Goal: Task Accomplishment & Management: Manage account settings

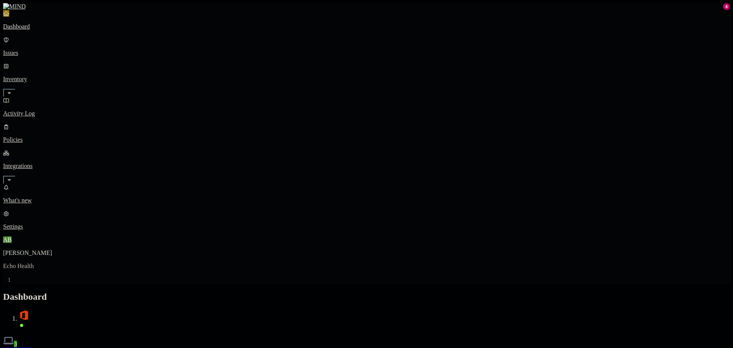
click at [59, 49] on p "Issues" at bounding box center [366, 52] width 727 height 7
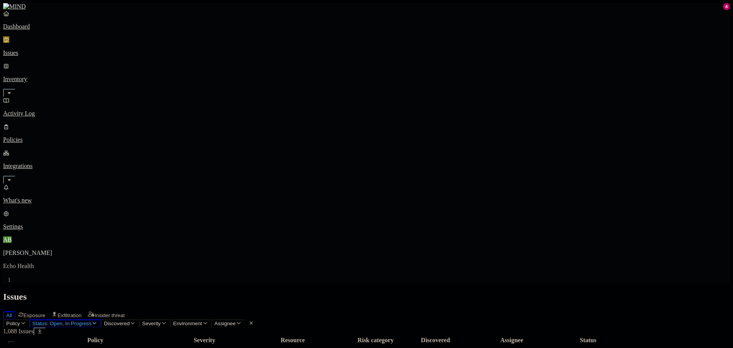
click at [91, 320] on span "Status: Open, In Progress" at bounding box center [61, 323] width 59 height 6
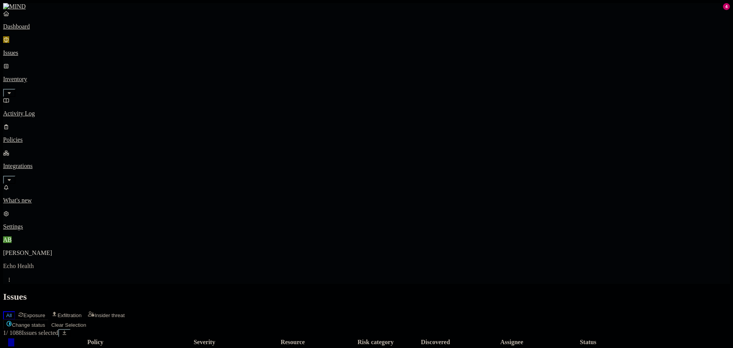
drag, startPoint x: 105, startPoint y: 231, endPoint x: 105, endPoint y: 248, distance: 16.6
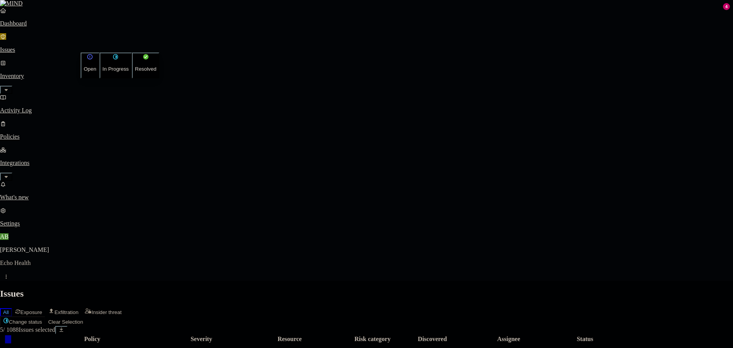
click at [132, 78] on button "Resolved" at bounding box center [146, 65] width 28 height 26
select select "Custom Reason"
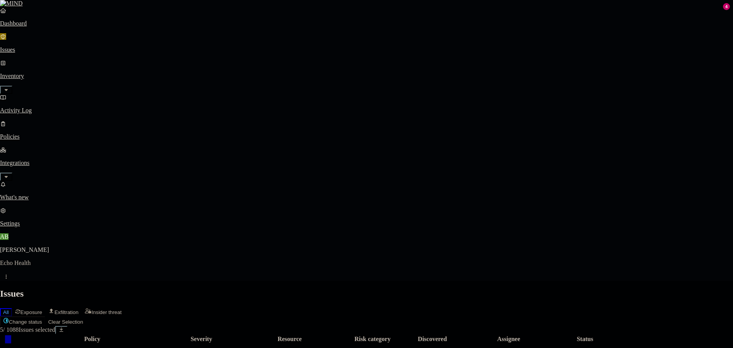
type textarea "T"
type textarea "These alerts were from testing."
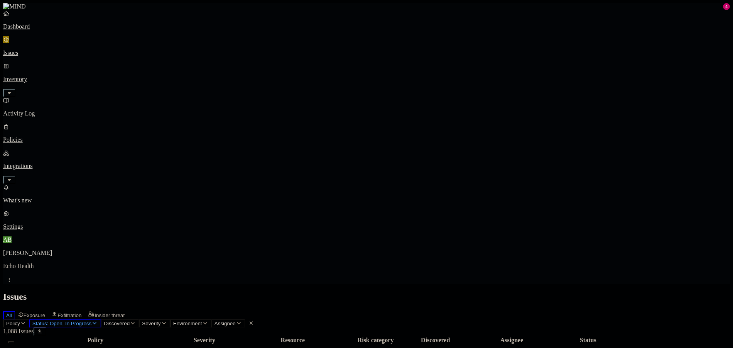
click at [91, 320] on span "Status: Open, In Progress" at bounding box center [61, 323] width 59 height 6
click at [140, 81] on div "In Progress" at bounding box center [140, 96] width 0 height 30
click at [140, 65] on div "Open" at bounding box center [140, 70] width 0 height 23
click at [157, 126] on span "Resolved" at bounding box center [151, 129] width 23 height 7
click at [370, 291] on div "Issues" at bounding box center [366, 296] width 727 height 10
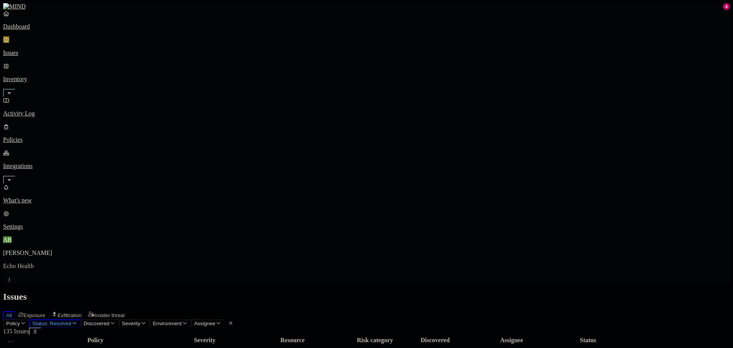
click at [55, 128] on nav "Dashboard Issues Inventory Activity Log Policies Integrations What's new 4 Sett…" at bounding box center [366, 120] width 727 height 220
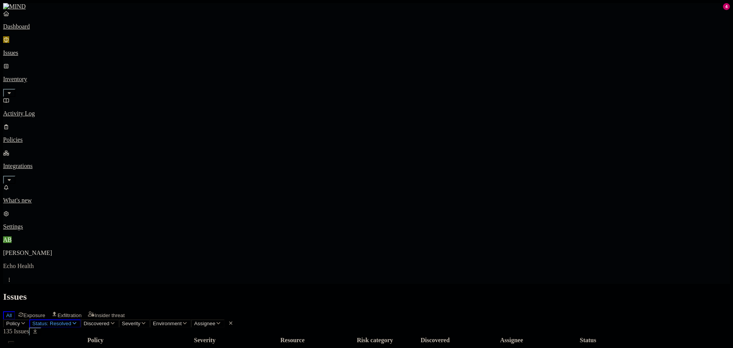
scroll to position [174, 0]
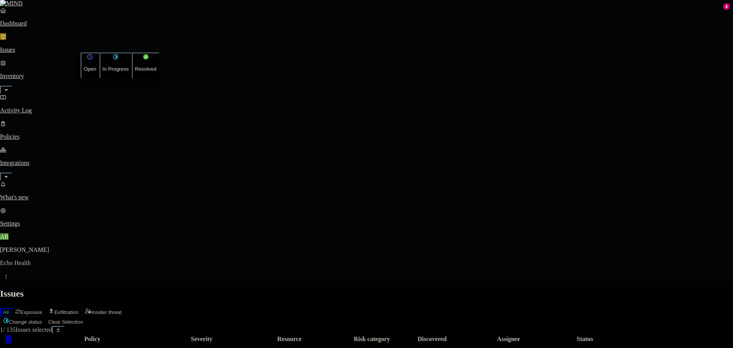
click at [100, 66] on button "Open" at bounding box center [90, 65] width 19 height 26
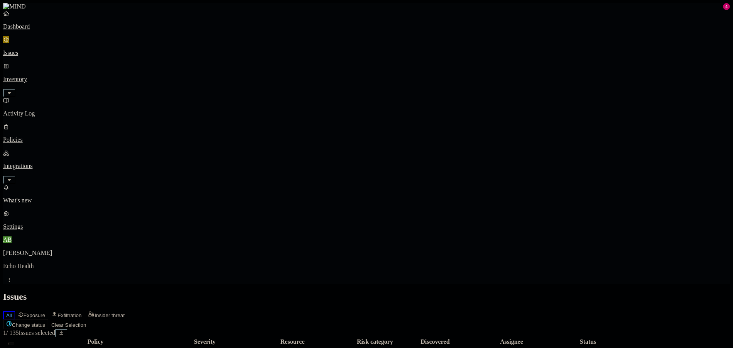
click at [89, 321] on button "Clear Selection" at bounding box center [68, 325] width 41 height 8
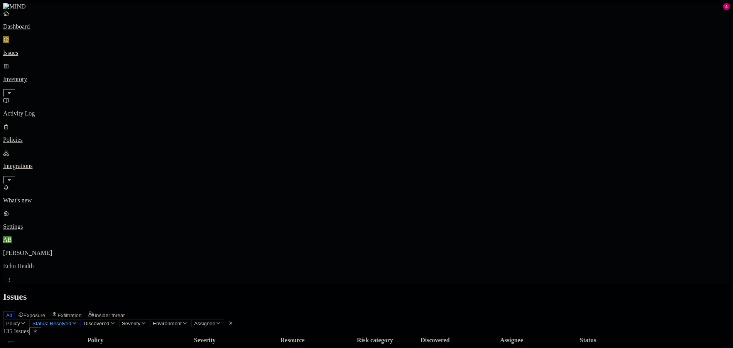
click at [71, 320] on span "Status: Resolved" at bounding box center [51, 323] width 39 height 6
click at [150, 73] on span "Open" at bounding box center [147, 76] width 14 height 7
click at [352, 309] on div "All Exposure Exfiltration Insider threat" at bounding box center [366, 314] width 727 height 10
click at [87, 320] on span "Status: Resolved, Open" at bounding box center [59, 323] width 54 height 6
click at [156, 126] on span "Resolved" at bounding box center [151, 129] width 23 height 7
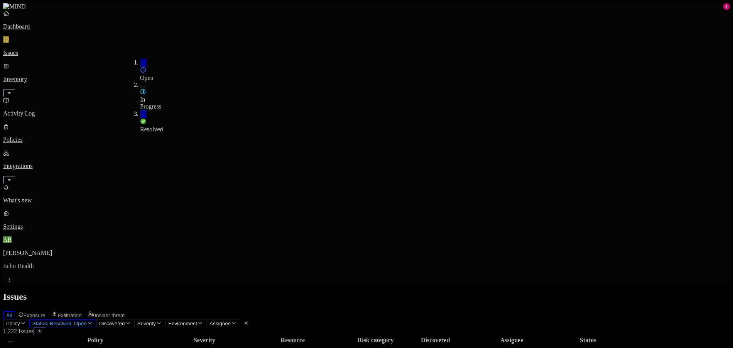
click at [362, 291] on h2 "Issues" at bounding box center [366, 296] width 727 height 10
drag, startPoint x: 158, startPoint y: 39, endPoint x: 155, endPoint y: 44, distance: 5.8
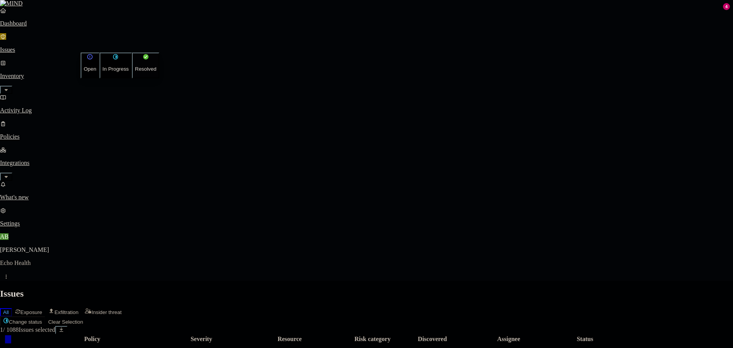
click at [134, 78] on button "Resolved" at bounding box center [146, 65] width 28 height 26
select select "Custom Reason"
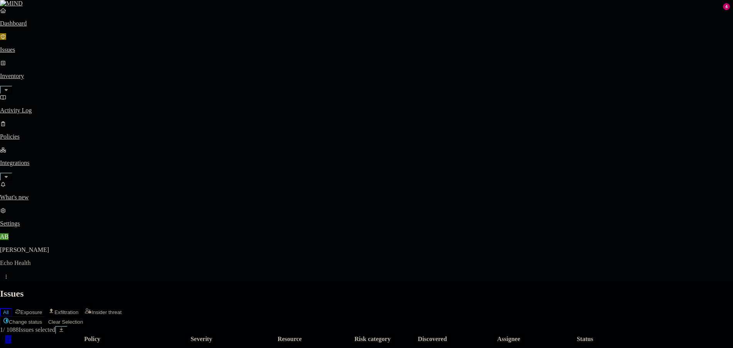
type textarea "t"
type textarea "testing policy"
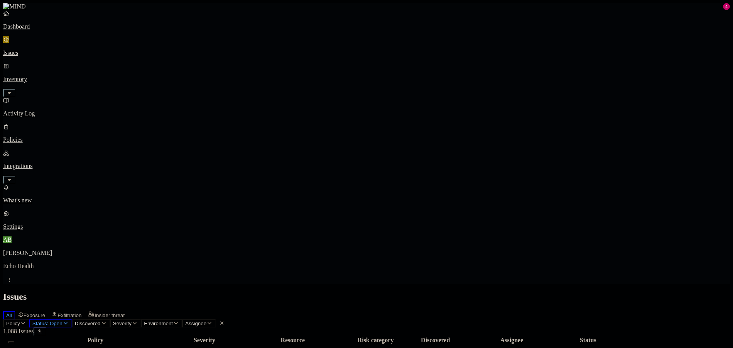
click at [63, 320] on span "Status: Open" at bounding box center [47, 323] width 30 height 6
click at [154, 125] on span "Resolved" at bounding box center [151, 128] width 23 height 7
click at [152, 74] on span "Open" at bounding box center [147, 77] width 14 height 7
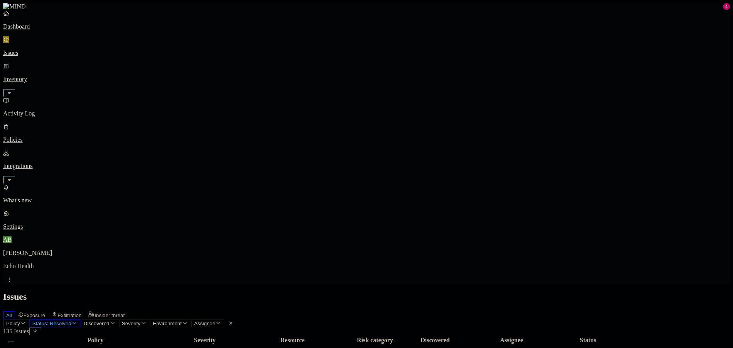
scroll to position [174, 0]
click at [68, 187] on nav "Dashboard Issues Inventory Activity Log Policies Integrations What's new 4 Sett…" at bounding box center [366, 120] width 727 height 220
drag, startPoint x: 51, startPoint y: 42, endPoint x: 355, endPoint y: 56, distance: 304.3
click at [51, 42] on link "Issues" at bounding box center [366, 46] width 727 height 20
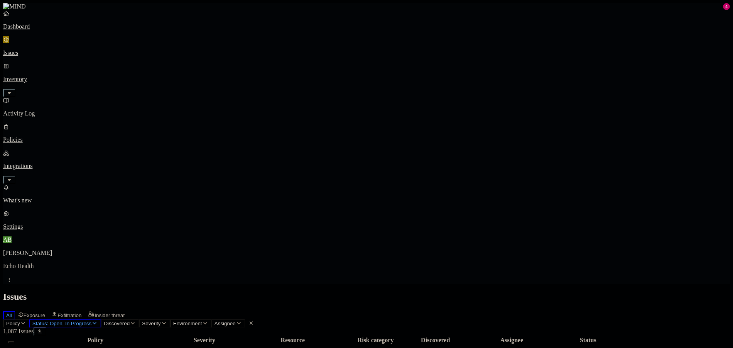
click at [65, 195] on nav "Dashboard Issues Inventory Activity Log Policies Integrations What's new 4 Sett…" at bounding box center [366, 120] width 727 height 220
drag, startPoint x: 105, startPoint y: 112, endPoint x: 105, endPoint y: 130, distance: 18.9
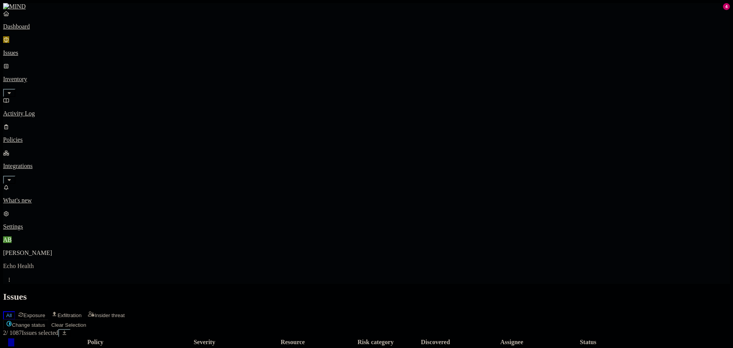
click at [16, 228] on nav "Dashboard Issues Inventory Activity Log Policies Integrations What's new 4 Sett…" at bounding box center [366, 120] width 727 height 220
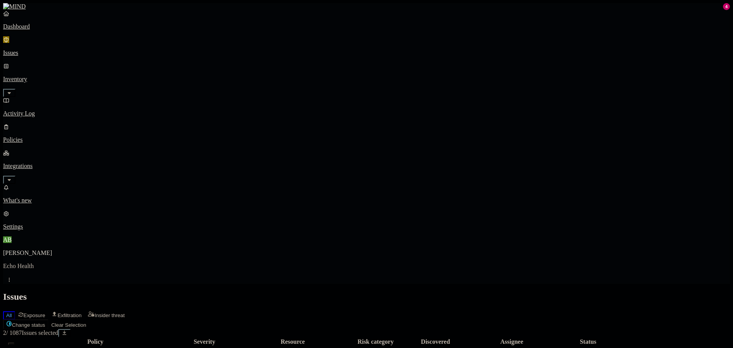
click at [54, 67] on link "Inventory" at bounding box center [366, 79] width 727 height 33
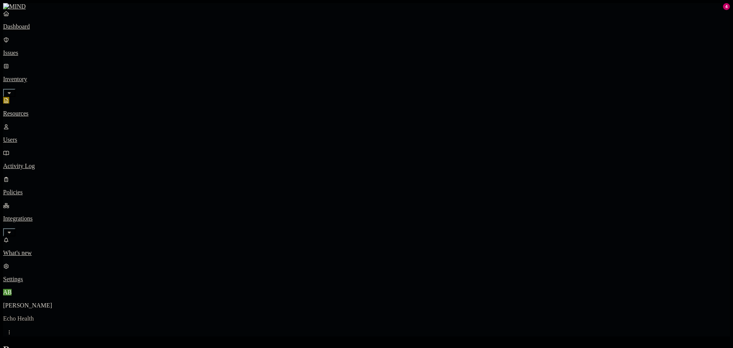
click at [39, 107] on div "Dashboard Issues Inventory Resources Users Activity Log Policies Integrations" at bounding box center [366, 123] width 727 height 226
click at [37, 189] on p "Policies" at bounding box center [366, 192] width 727 height 7
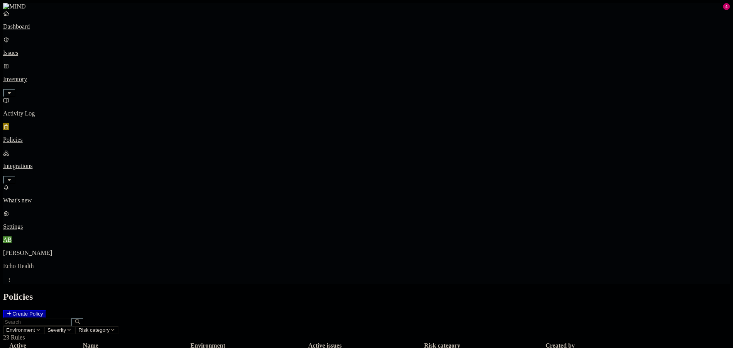
click at [28, 30] on p "Dashboard" at bounding box center [366, 26] width 727 height 7
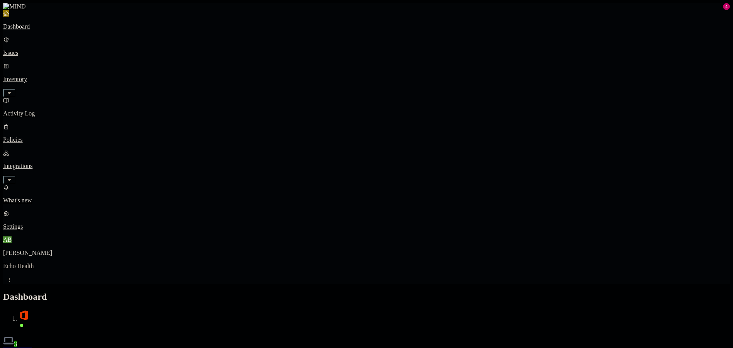
click at [41, 136] on p "Policies" at bounding box center [366, 139] width 727 height 7
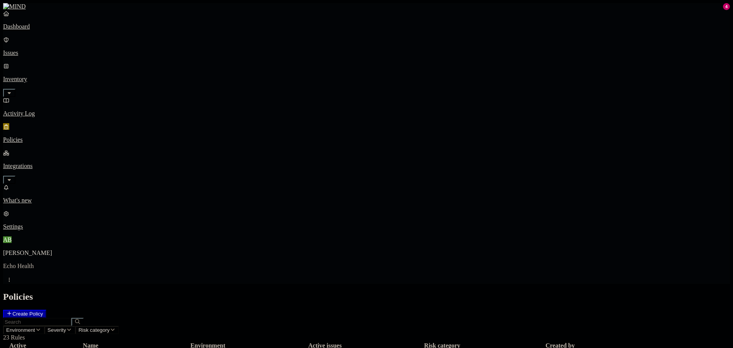
scroll to position [68, 0]
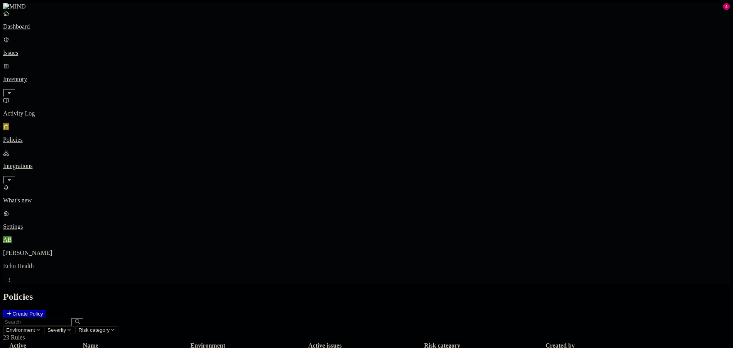
drag, startPoint x: 181, startPoint y: 172, endPoint x: 32, endPoint y: 151, distance: 150.4
click at [32, 151] on nav "Dashboard Issues Inventory Activity Log Policies Integrations What's new 4 Sett…" at bounding box center [366, 120] width 727 height 220
click at [44, 110] on p "Activity Log" at bounding box center [366, 113] width 727 height 7
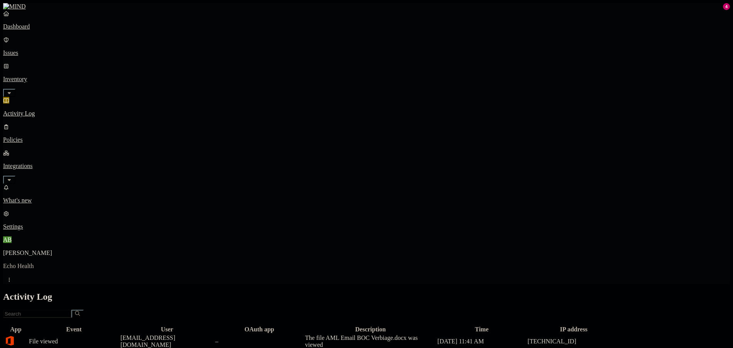
click at [56, 49] on p "Issues" at bounding box center [366, 52] width 727 height 7
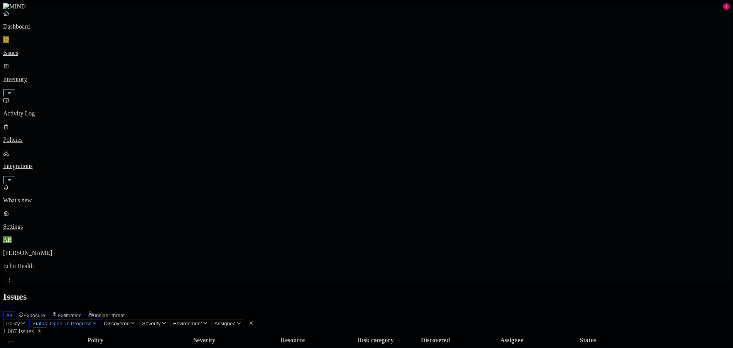
click at [26, 320] on icon "button" at bounding box center [23, 322] width 6 height 5
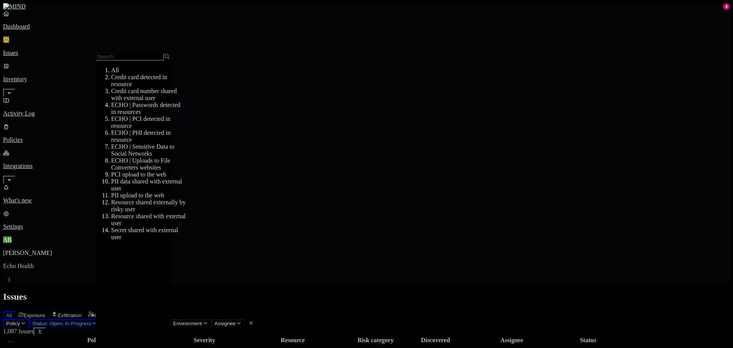
click at [159, 115] on div "ECHO | Passwords detected in resources" at bounding box center [148, 108] width 74 height 14
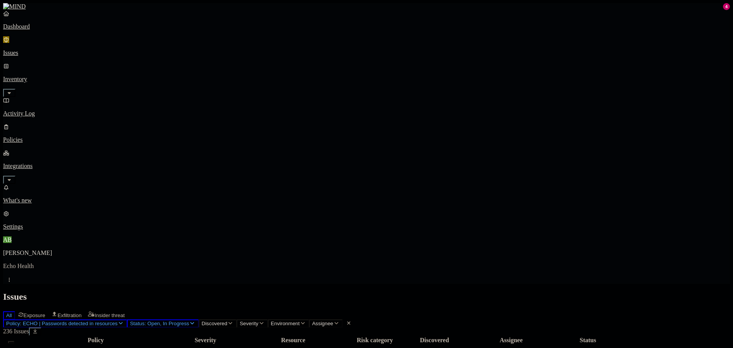
click at [117, 320] on span "Policy: ECHO | Passwords detected in resources" at bounding box center [62, 323] width 112 height 6
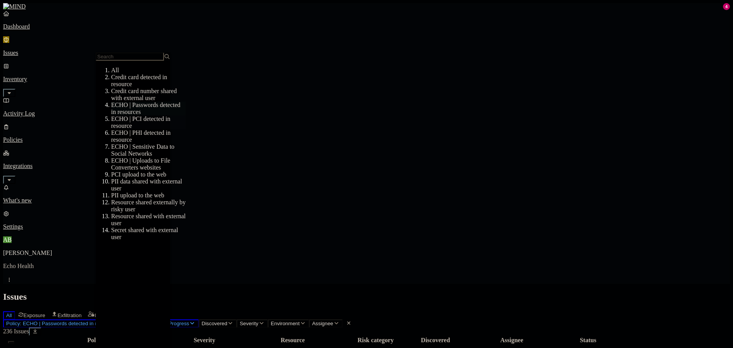
click at [143, 126] on div "ECHO | PCI detected in resource" at bounding box center [148, 122] width 74 height 14
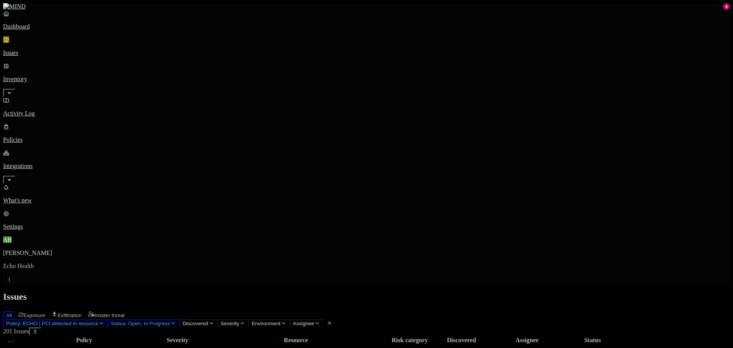
click at [98, 320] on span "Policy: ECHO | PCI detected in resource" at bounding box center [52, 323] width 92 height 6
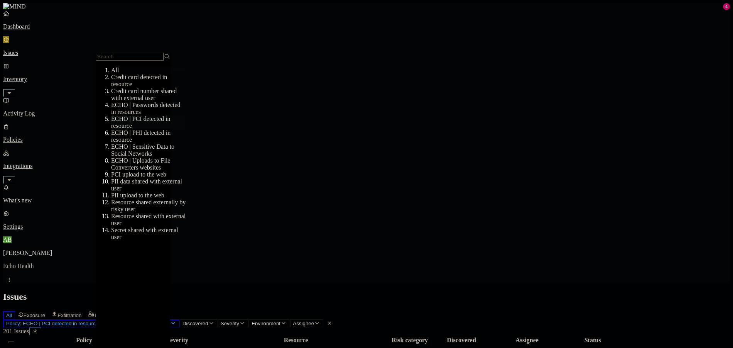
click at [434, 291] on h2 "Issues" at bounding box center [366, 296] width 727 height 10
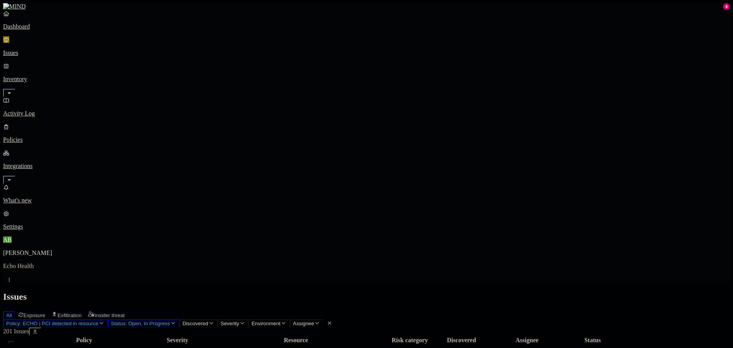
click at [68, 49] on p "Issues" at bounding box center [366, 52] width 727 height 7
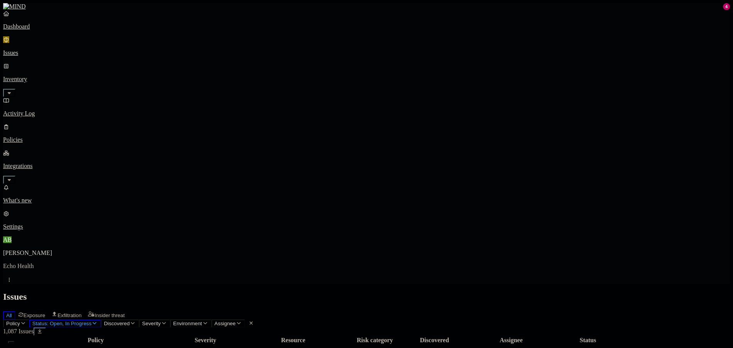
click at [91, 320] on span "Status: Open, In Progress" at bounding box center [61, 323] width 59 height 6
drag, startPoint x: 163, startPoint y: 84, endPoint x: 444, endPoint y: 6, distance: 291.6
click at [140, 111] on div "Resolved" at bounding box center [140, 122] width 0 height 22
click at [140, 81] on div "In Progress" at bounding box center [140, 96] width 0 height 30
click at [140, 63] on div "Open" at bounding box center [140, 70] width 0 height 23
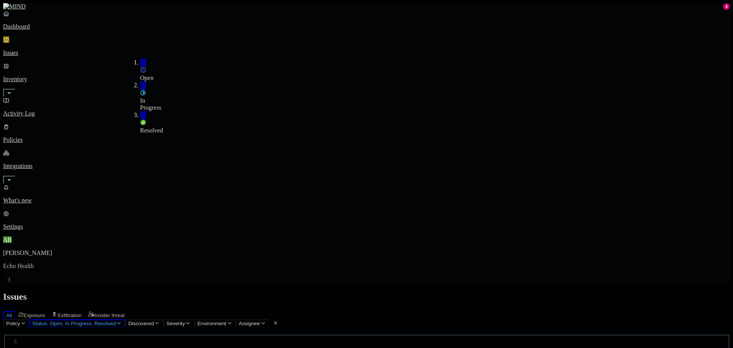
click at [444, 291] on header "Issues All Exposure Exfiltration Insider threat" at bounding box center [366, 305] width 727 height 28
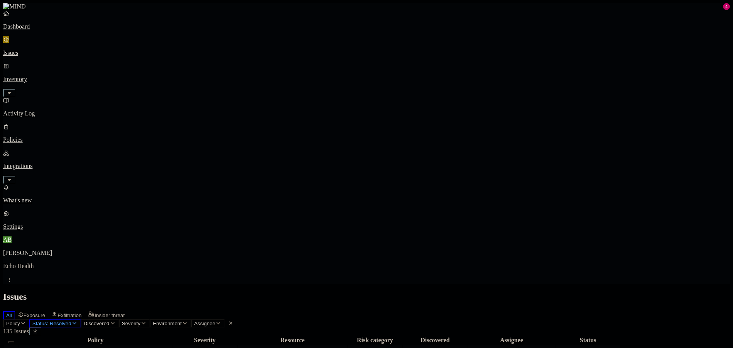
drag, startPoint x: 620, startPoint y: 245, endPoint x: 630, endPoint y: 245, distance: 10.8
drag, startPoint x: 439, startPoint y: 19, endPoint x: 443, endPoint y: 19, distance: 3.9
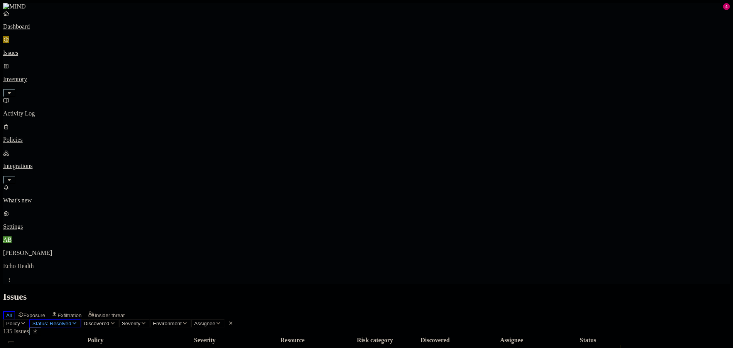
click at [439, 291] on div "Issues" at bounding box center [366, 296] width 727 height 10
click at [57, 110] on p "Activity Log" at bounding box center [366, 113] width 727 height 7
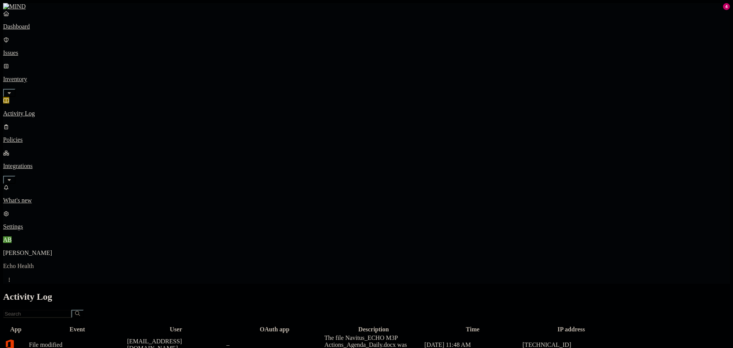
click at [50, 30] on p "Dashboard" at bounding box center [366, 26] width 727 height 7
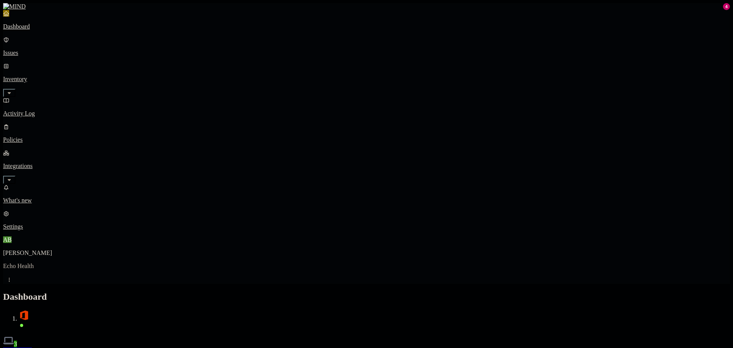
click at [49, 49] on p "Issues" at bounding box center [366, 52] width 727 height 7
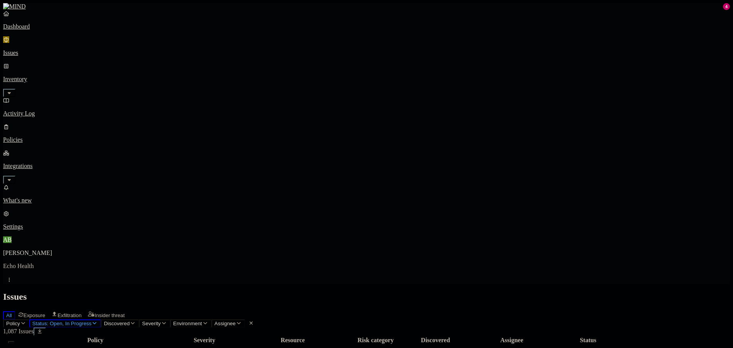
click at [91, 320] on span "Status: Open, In Progress" at bounding box center [61, 323] width 59 height 6
click at [355, 291] on div "Issues" at bounding box center [366, 296] width 727 height 10
click at [41, 51] on p "Issues" at bounding box center [366, 52] width 727 height 7
click at [32, 97] on link "Activity Log" at bounding box center [366, 107] width 727 height 20
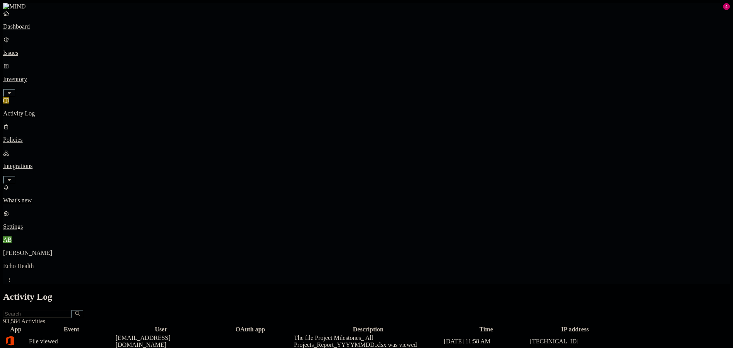
click at [36, 76] on p "Inventory" at bounding box center [366, 79] width 727 height 7
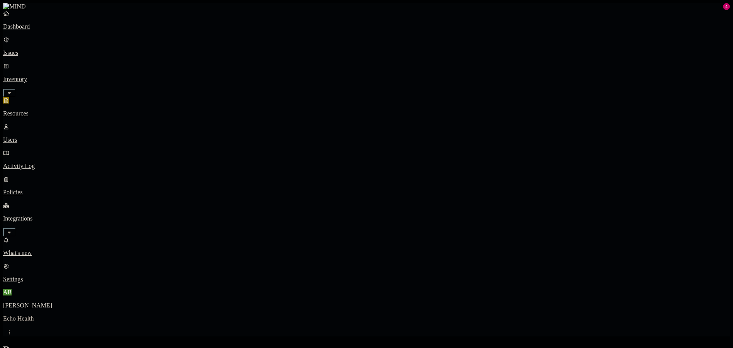
click at [37, 50] on p "Issues" at bounding box center [366, 52] width 727 height 7
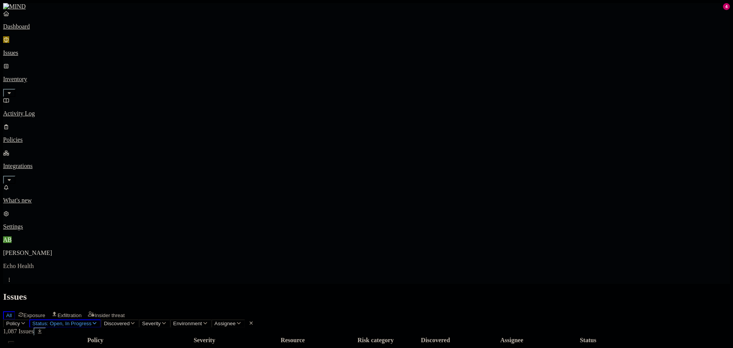
click at [40, 41] on div "Dashboard Issues Inventory Activity Log Policies Integrations" at bounding box center [366, 97] width 727 height 174
click at [35, 83] on div "Dashboard Issues Inventory Activity Log Policies Integrations" at bounding box center [366, 97] width 727 height 174
click at [36, 136] on p "Policies" at bounding box center [366, 139] width 727 height 7
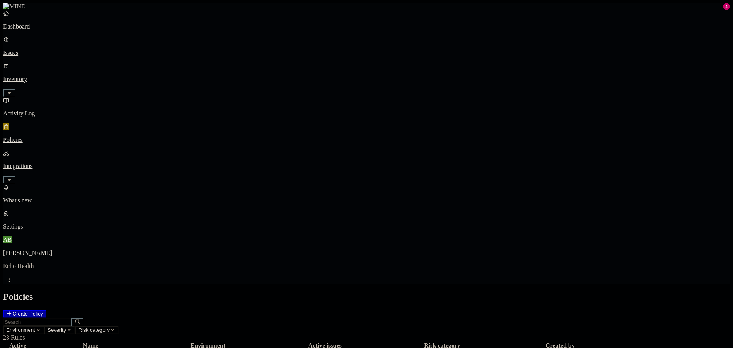
click at [69, 142] on nav "Dashboard Issues Inventory Activity Log Policies Integrations What's new 4 Sett…" at bounding box center [366, 120] width 727 height 220
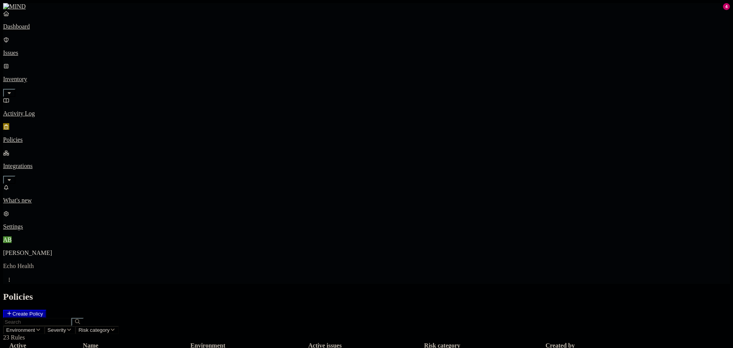
click at [46, 49] on p "Issues" at bounding box center [366, 52] width 727 height 7
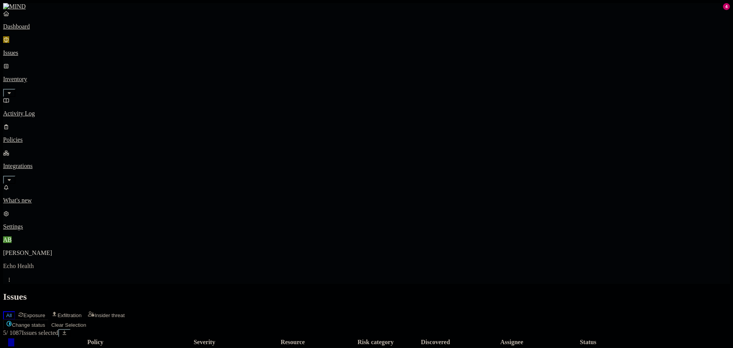
click at [59, 97] on link "Activity Log" at bounding box center [366, 107] width 727 height 20
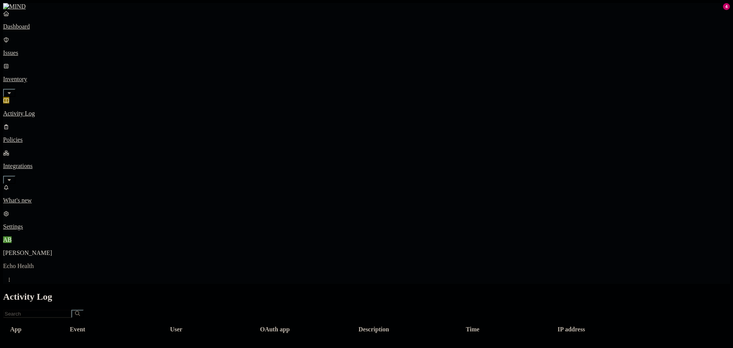
click at [56, 136] on p "Policies" at bounding box center [366, 139] width 727 height 7
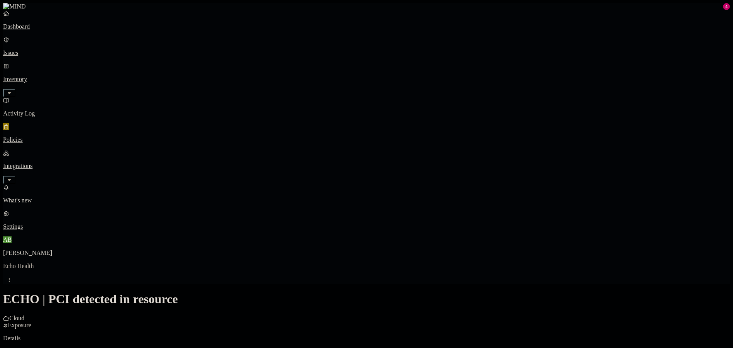
scroll to position [193, 0]
click at [373, 123] on label "AND" at bounding box center [367, 119] width 14 height 7
click at [382, 131] on label "Data type" at bounding box center [372, 127] width 24 height 7
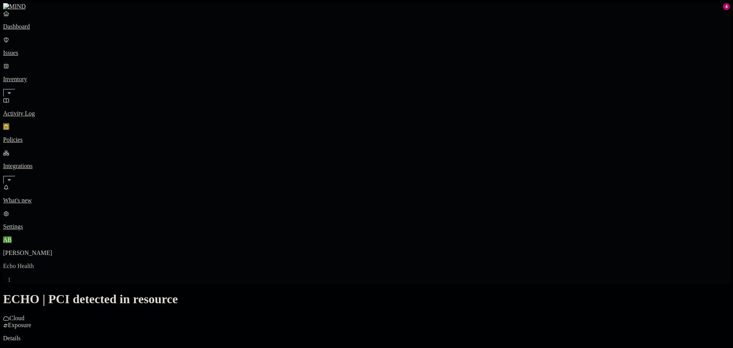
scroll to position [203, 0]
